Goal: Navigation & Orientation: Find specific page/section

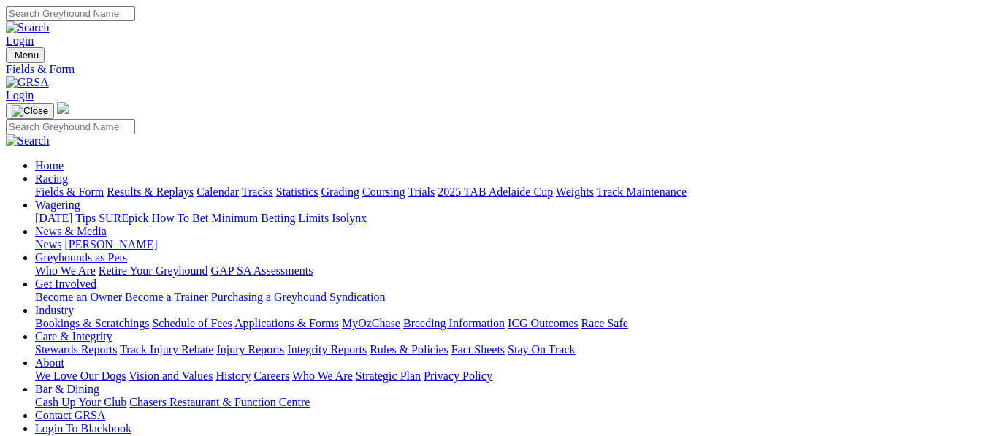
click at [49, 76] on img at bounding box center [27, 82] width 43 height 13
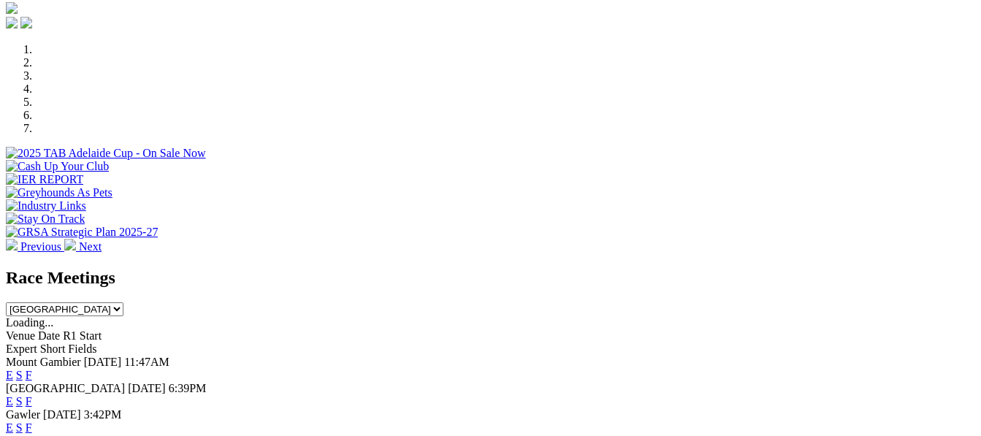
scroll to position [438, 0]
